Goal: Information Seeking & Learning: Find contact information

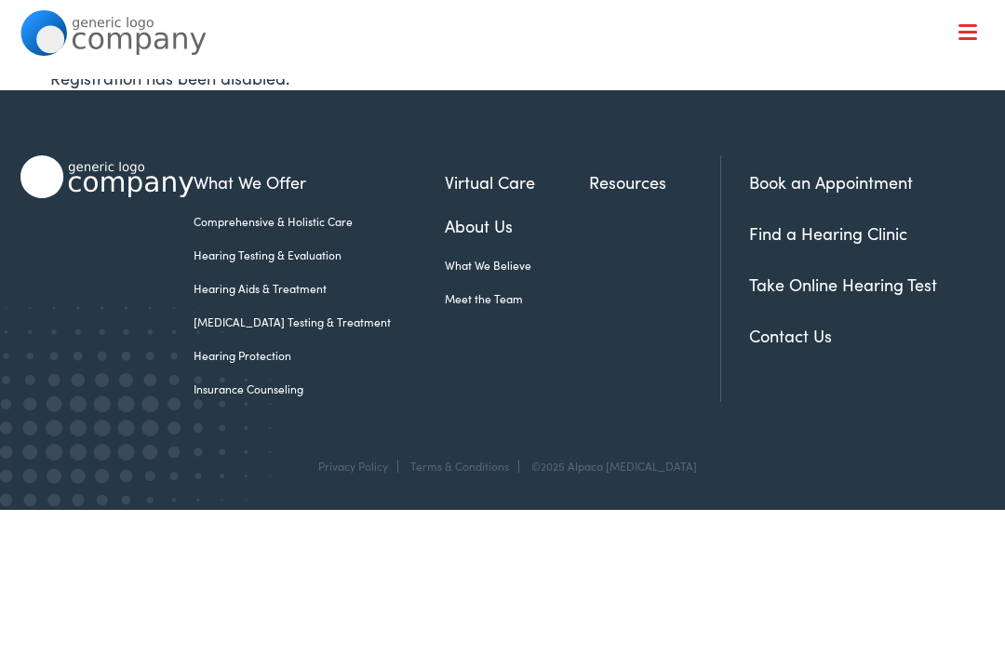
click at [219, 397] on link "Insurance Counseling" at bounding box center [319, 389] width 251 height 17
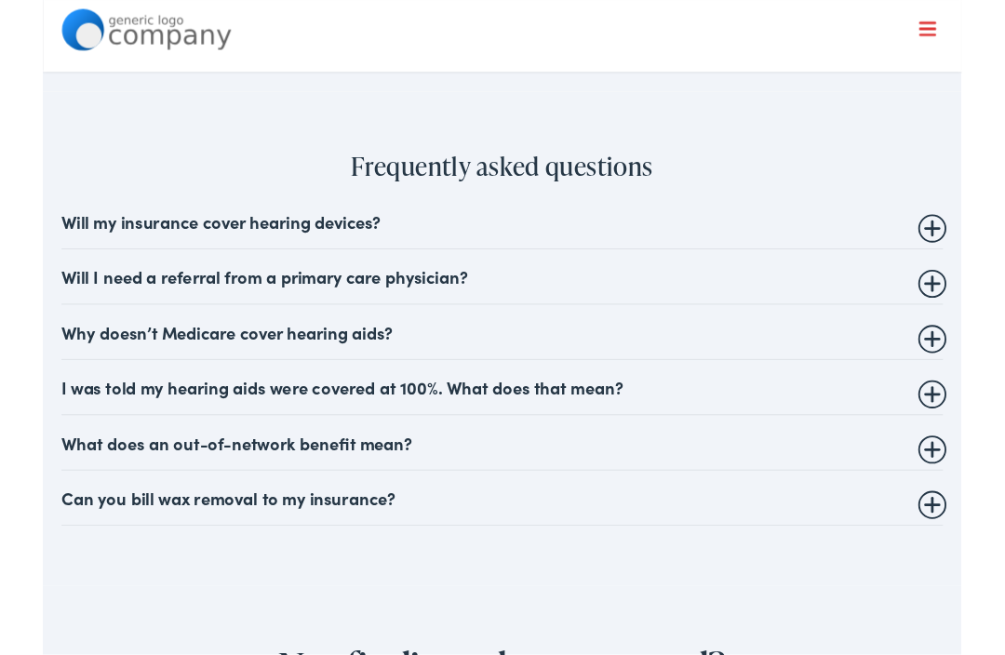
scroll to position [1607, 0]
click at [962, 273] on details "Will my insurance cover hearing devices? More and more often private insurance …" at bounding box center [502, 242] width 965 height 61
click at [973, 253] on summary "Will my insurance cover hearing devices?" at bounding box center [502, 242] width 965 height 22
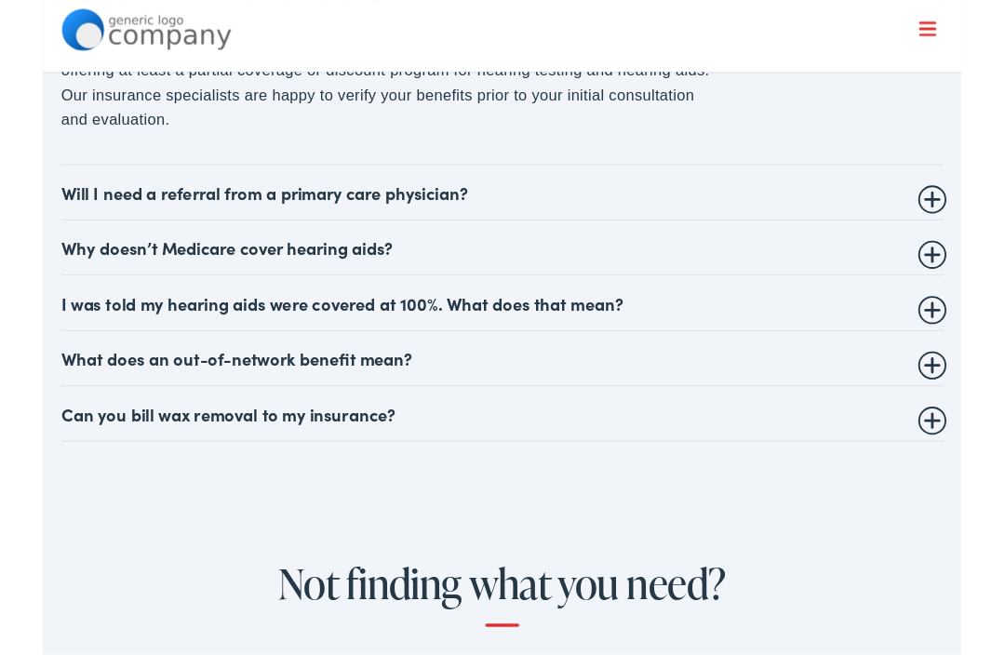
scroll to position [1847, 0]
click at [962, 281] on summary "Why doesn’t Medicare cover hearing aids?" at bounding box center [502, 270] width 965 height 22
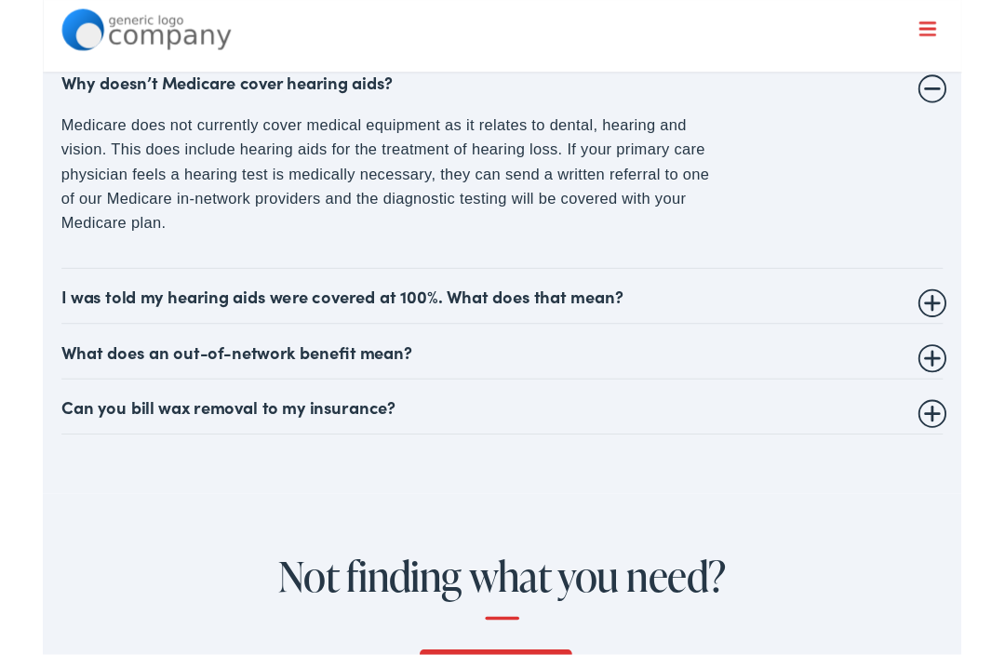
click at [984, 334] on summary "I was told my hearing aids were covered at 100%. What does that mean?" at bounding box center [502, 324] width 965 height 22
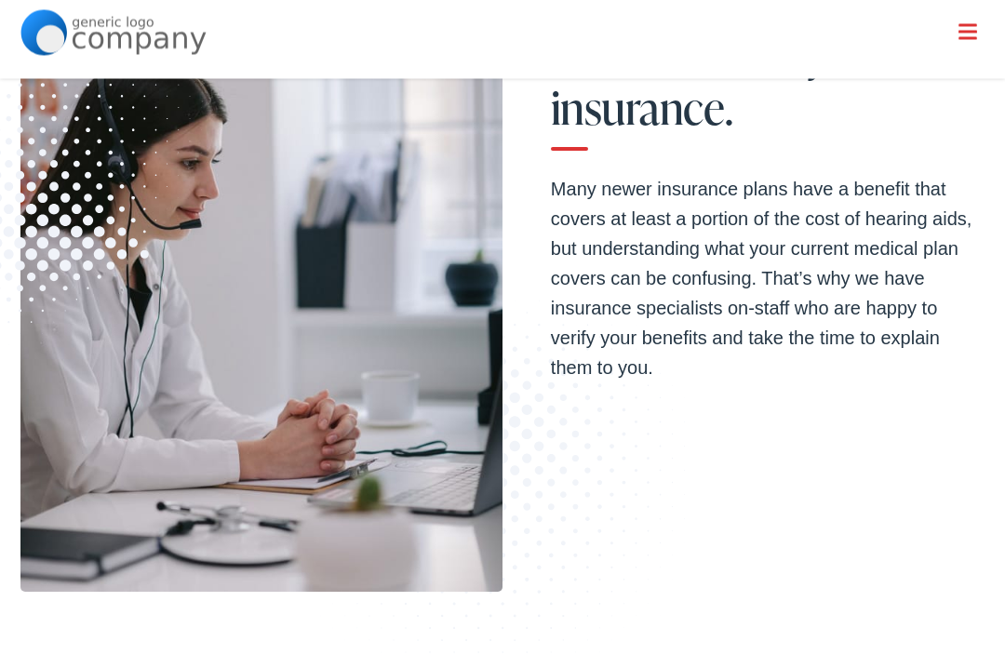
scroll to position [0, 0]
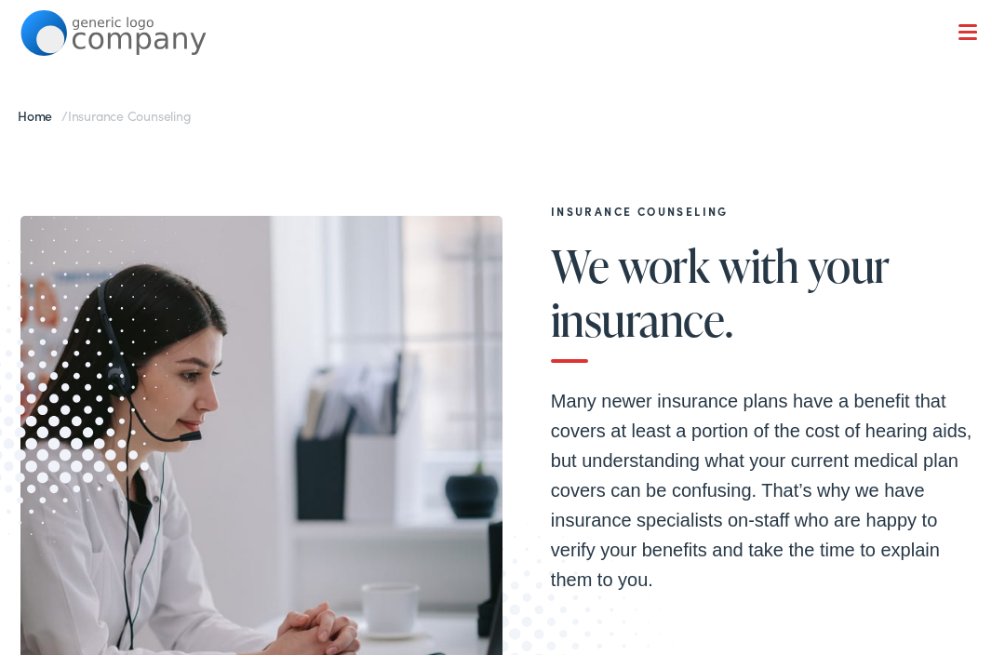
click at [34, 113] on link "Home" at bounding box center [40, 115] width 44 height 19
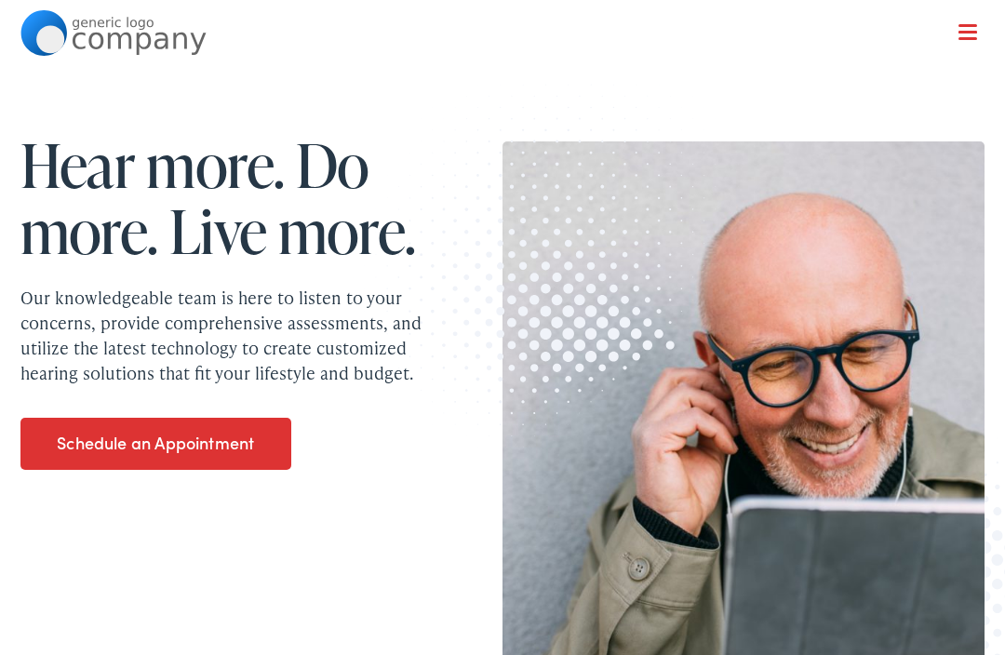
click at [963, 38] on span at bounding box center [968, 38] width 19 height 3
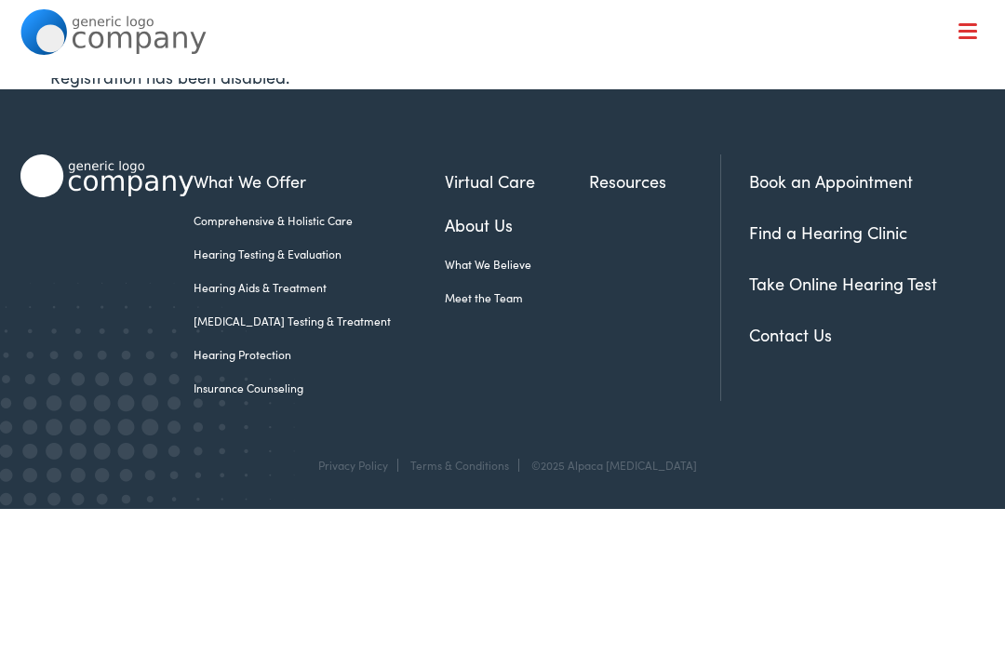
click at [808, 360] on div "Book an Appointment Find a Hearing Clinic Take Online Hearing Test Contact Us" at bounding box center [853, 278] width 264 height 247
click at [818, 344] on link "Contact Us" at bounding box center [790, 335] width 83 height 23
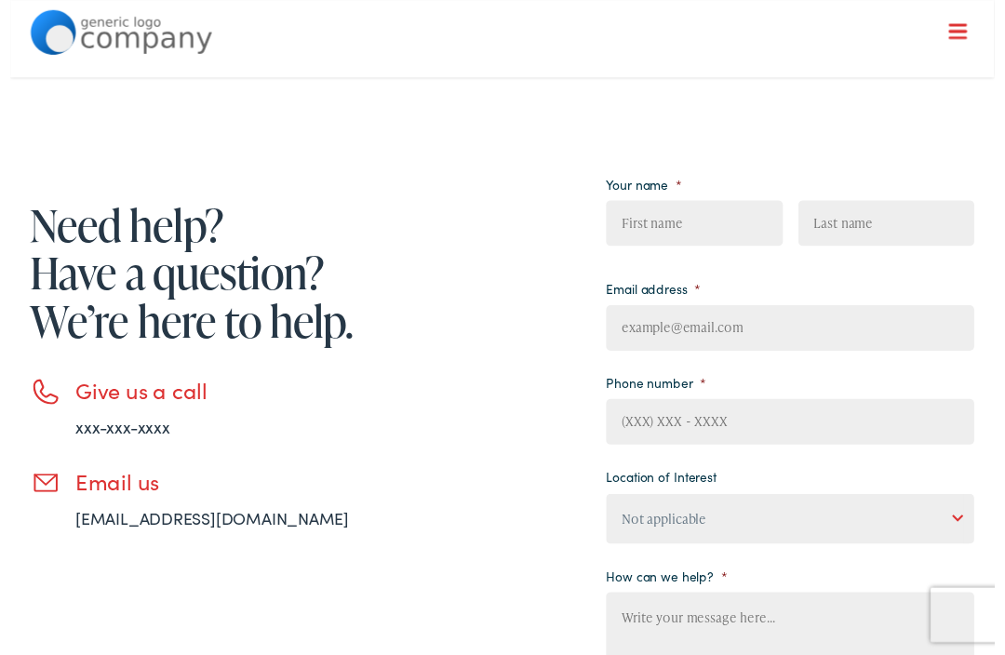
scroll to position [59, 0]
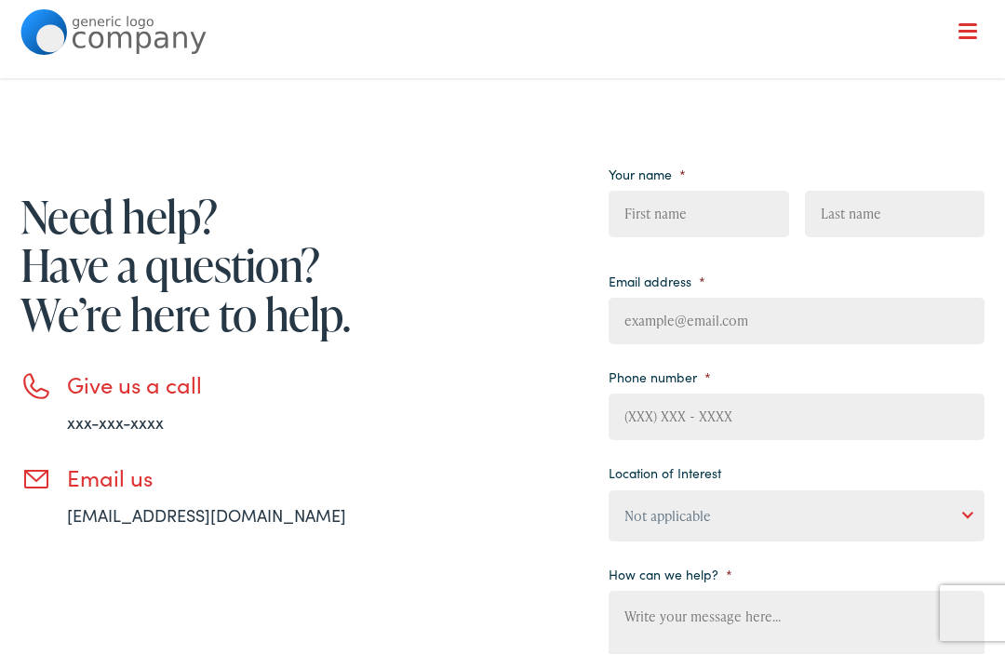
click at [87, 374] on h3 "Give us a call" at bounding box center [258, 385] width 382 height 27
click at [105, 394] on h3 "Give us a call" at bounding box center [258, 385] width 382 height 27
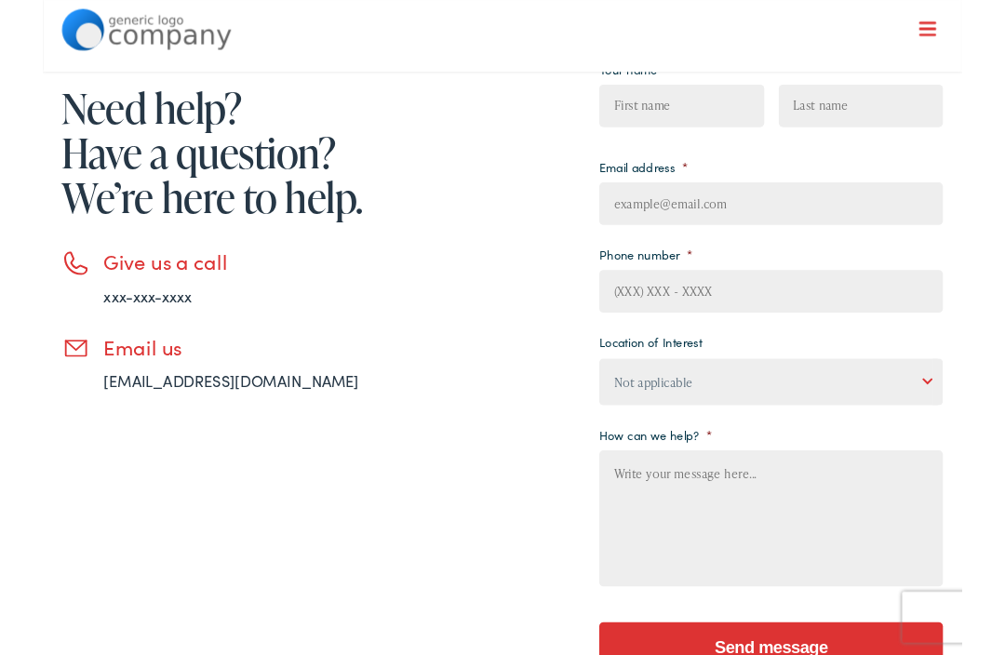
scroll to position [0, 0]
